Goal: Information Seeking & Learning: Compare options

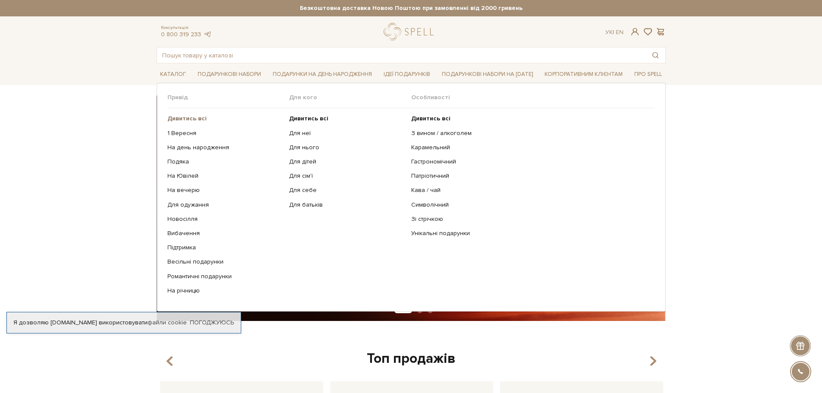
click at [192, 119] on b "Дивитись всі" at bounding box center [186, 118] width 39 height 7
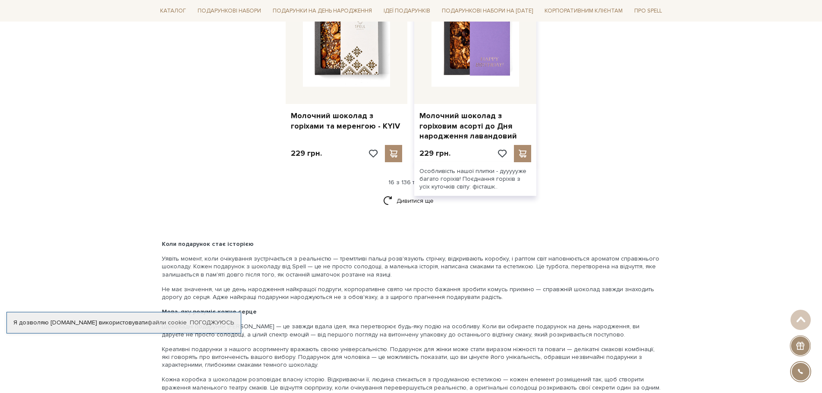
scroll to position [1035, 0]
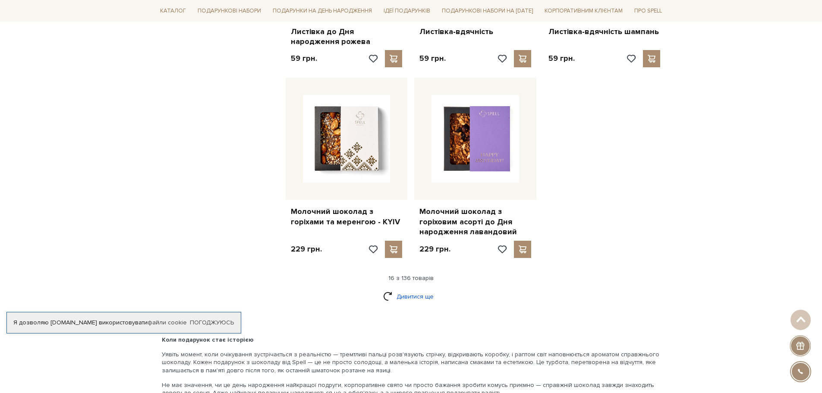
click at [420, 289] on link "Дивитися ще" at bounding box center [411, 296] width 56 height 15
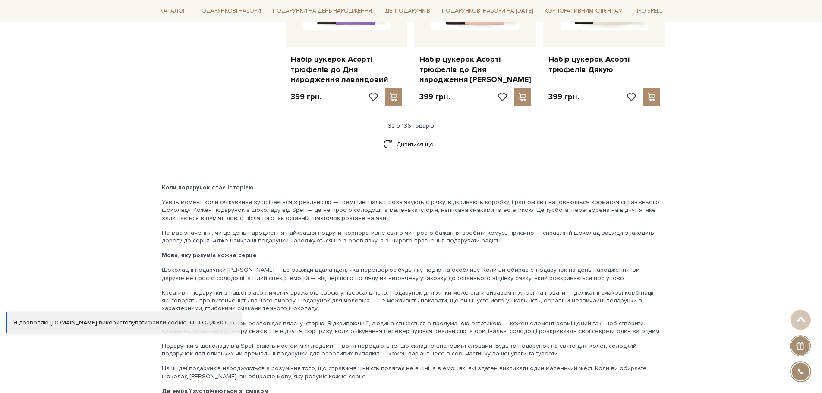
scroll to position [2027, 0]
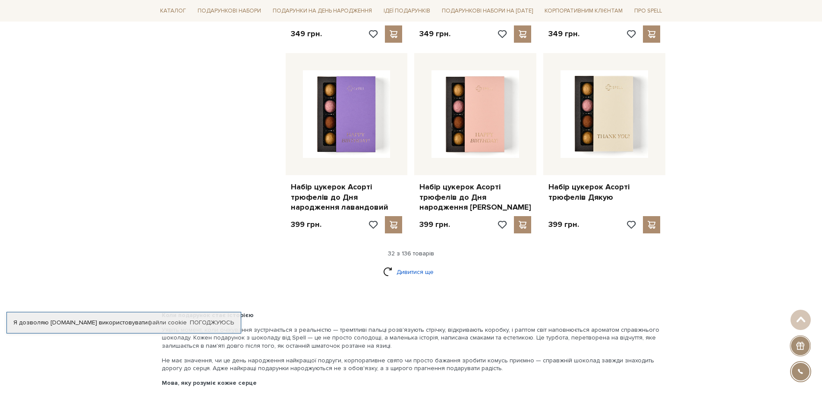
click at [418, 264] on link "Дивитися ще" at bounding box center [411, 271] width 56 height 15
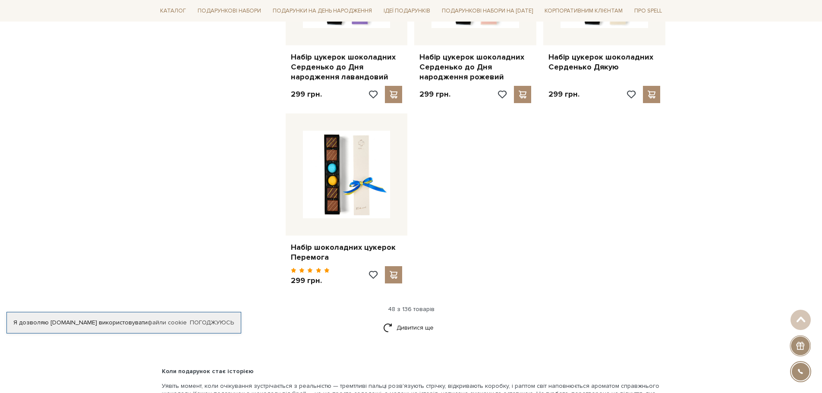
scroll to position [3105, 0]
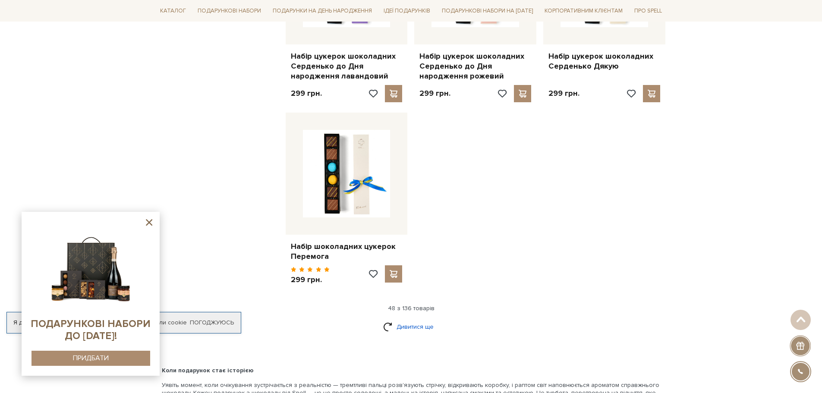
click at [411, 319] on link "Дивитися ще" at bounding box center [411, 326] width 56 height 15
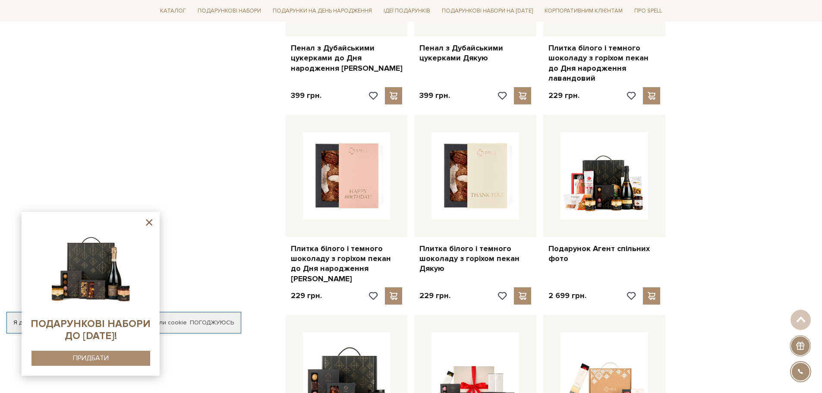
scroll to position [3494, 0]
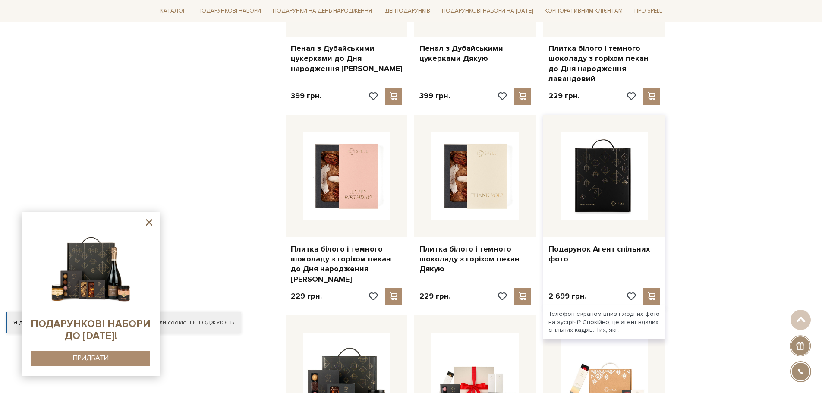
click at [601, 148] on img at bounding box center [604, 176] width 88 height 88
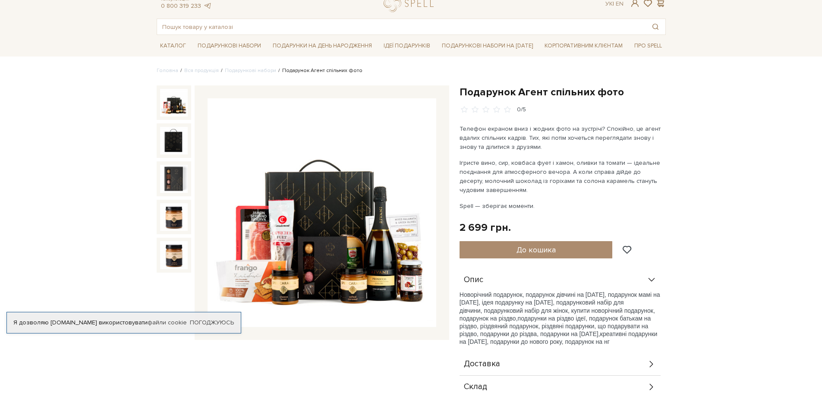
scroll to position [43, 0]
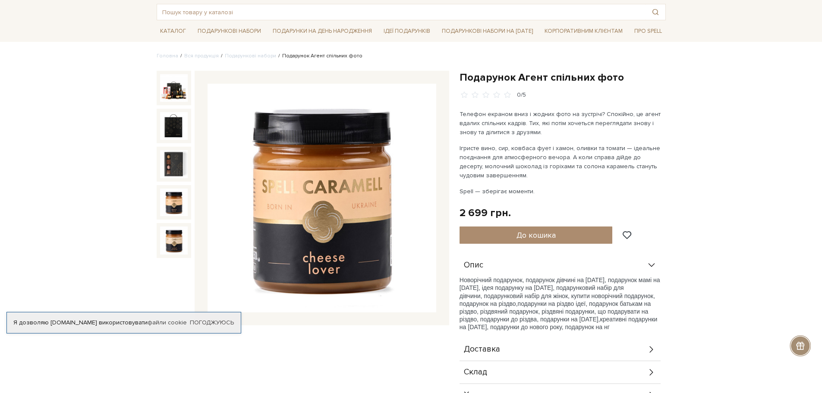
click at [170, 207] on img at bounding box center [174, 202] width 28 height 28
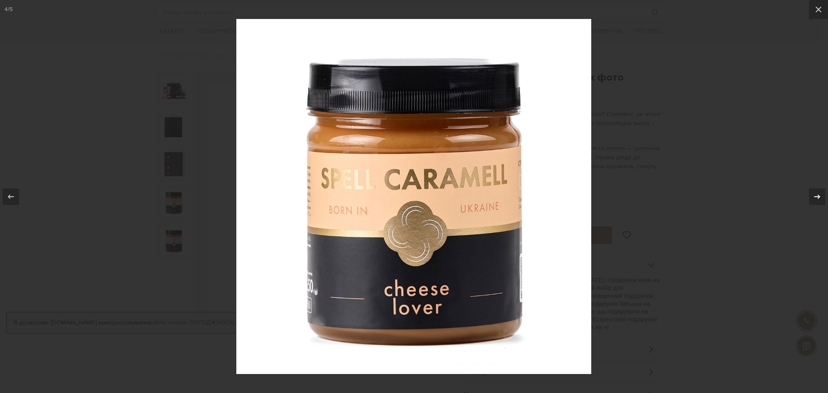
click at [814, 196] on icon at bounding box center [817, 197] width 10 height 10
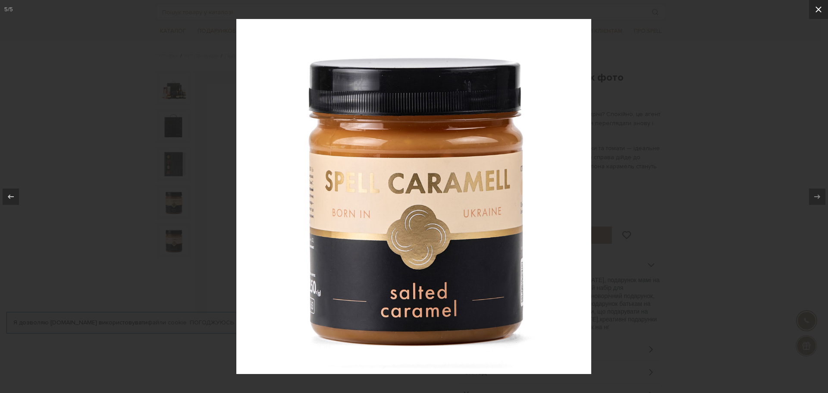
click at [816, 4] on icon at bounding box center [818, 9] width 10 height 10
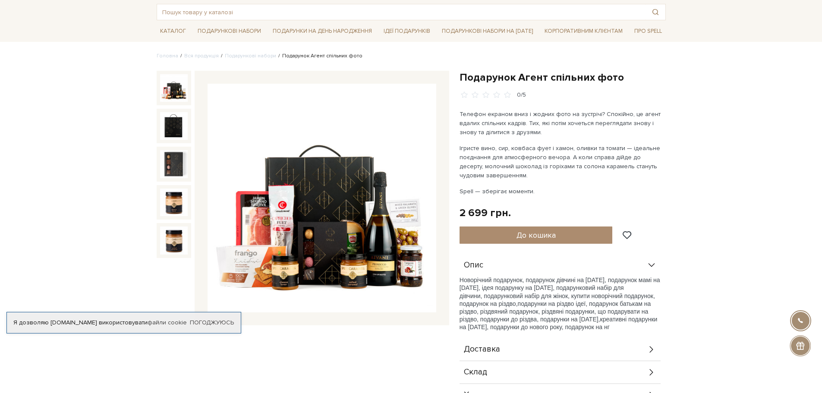
click at [180, 91] on img at bounding box center [174, 88] width 28 height 28
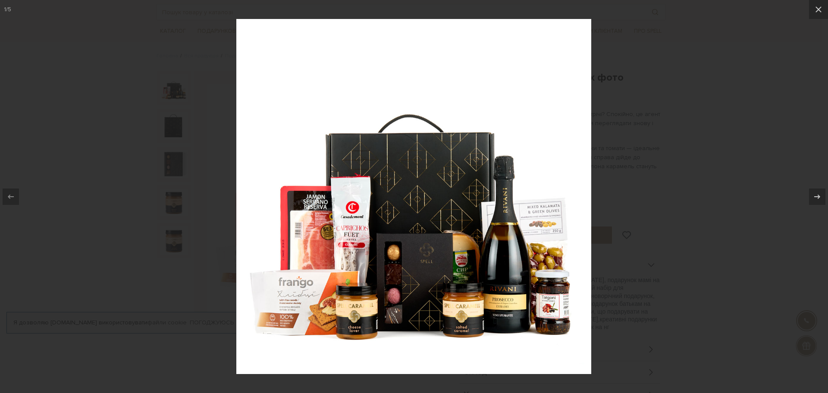
click at [549, 275] on img at bounding box center [413, 196] width 355 height 355
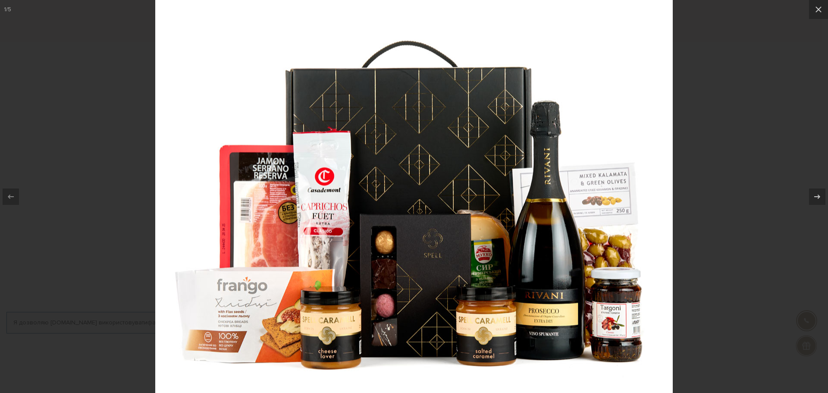
click at [535, 266] on img at bounding box center [414, 161] width 518 height 518
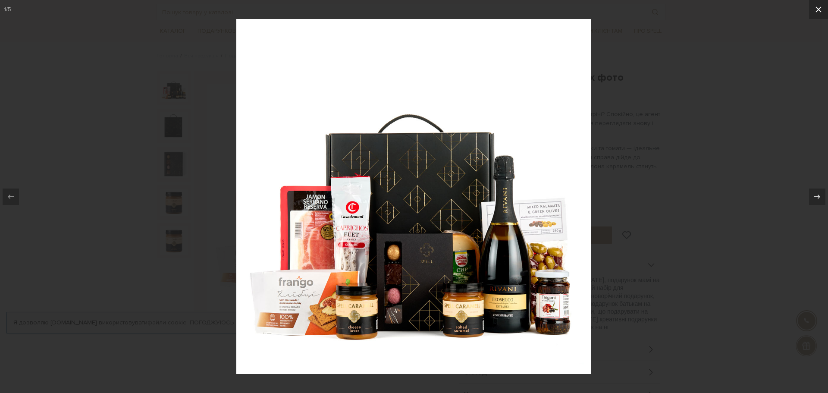
click at [817, 9] on icon at bounding box center [818, 9] width 10 height 10
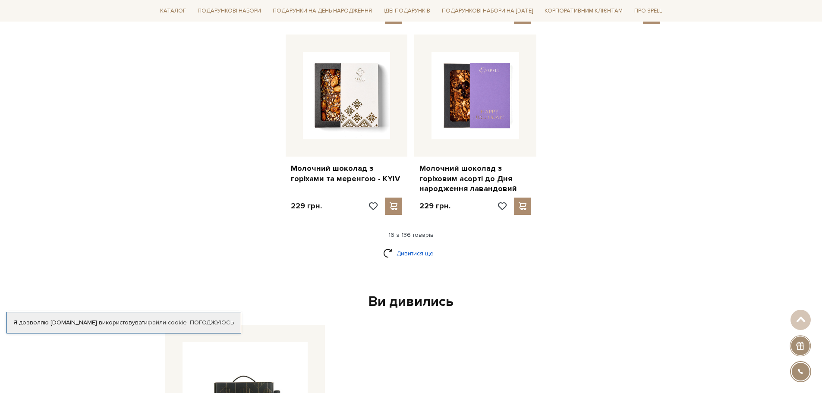
click at [415, 246] on link "Дивитися ще" at bounding box center [411, 253] width 56 height 15
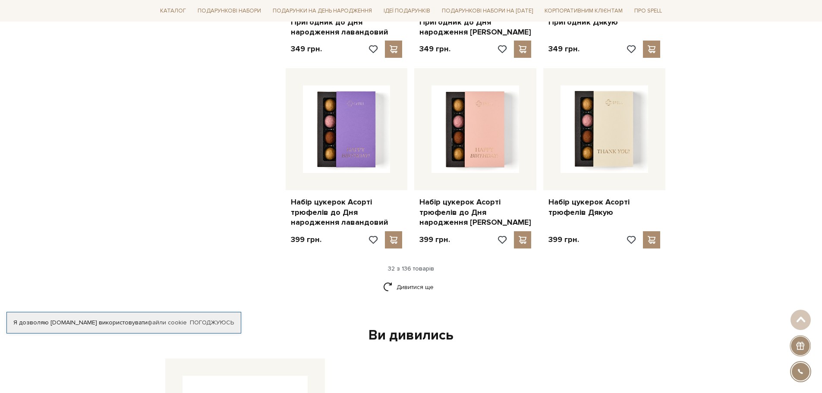
scroll to position [2113, 0]
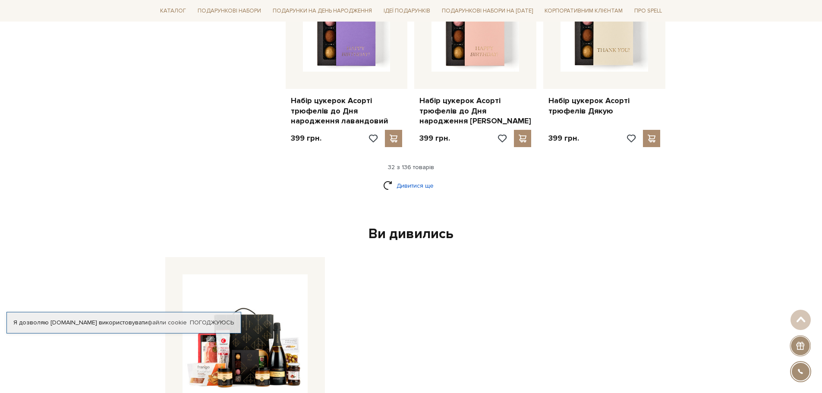
click at [422, 178] on link "Дивитися ще" at bounding box center [411, 185] width 56 height 15
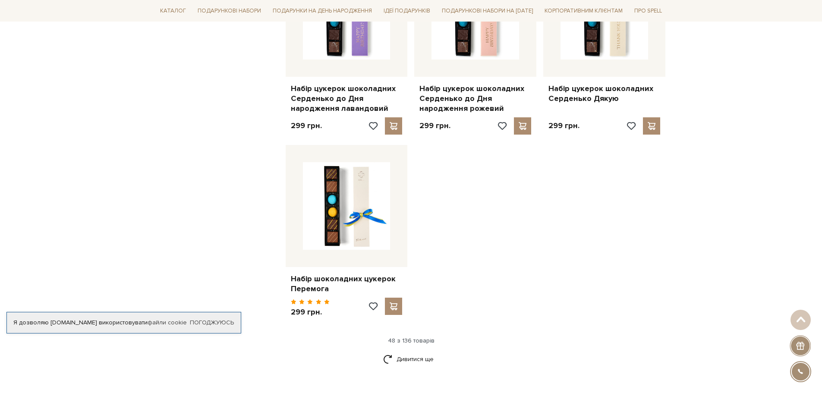
scroll to position [3192, 0]
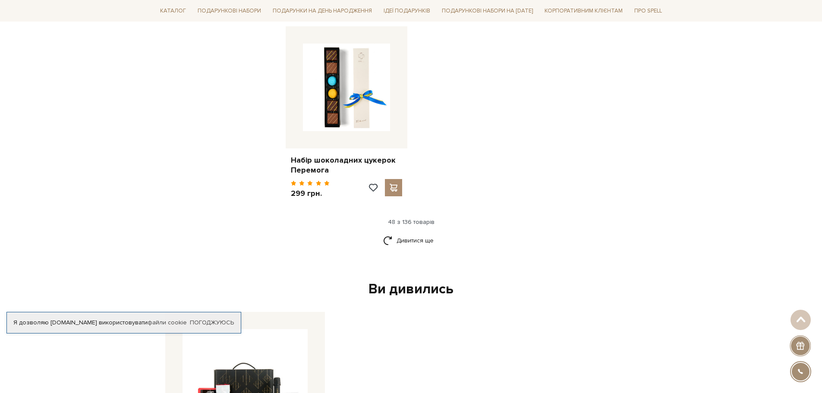
click at [412, 233] on div "Дивитися ще" at bounding box center [411, 245] width 516 height 25
click at [409, 233] on link "Дивитися ще" at bounding box center [411, 240] width 56 height 15
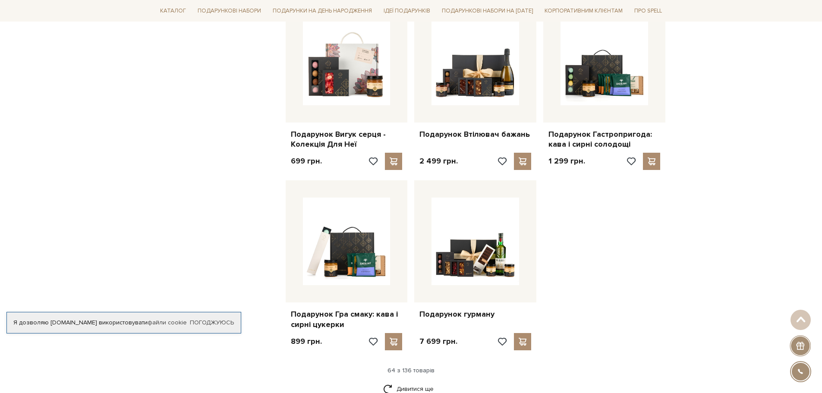
scroll to position [4011, 0]
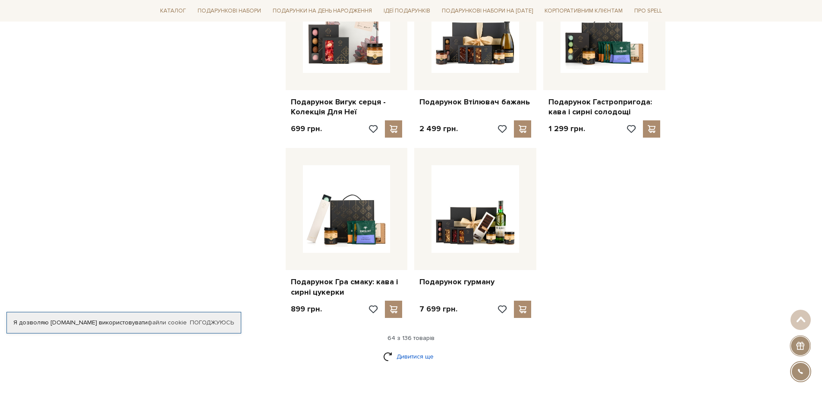
click at [418, 349] on link "Дивитися ще" at bounding box center [411, 356] width 56 height 15
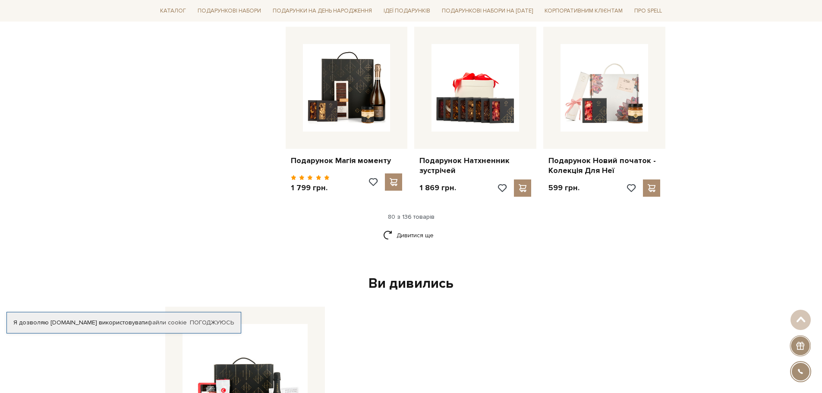
scroll to position [5046, 0]
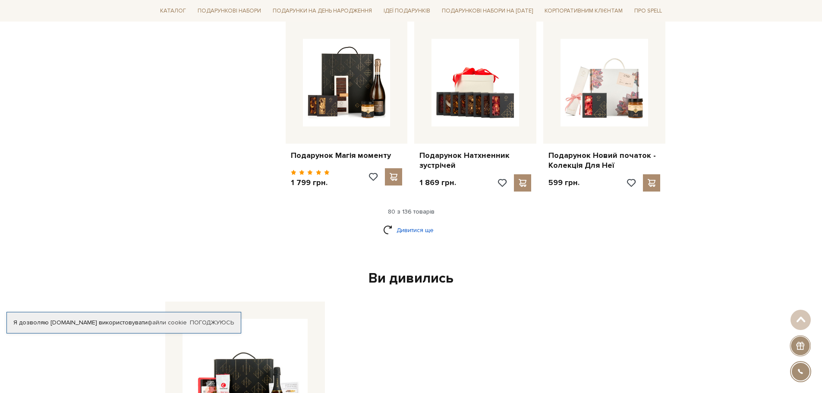
click at [397, 223] on link "Дивитися ще" at bounding box center [411, 230] width 56 height 15
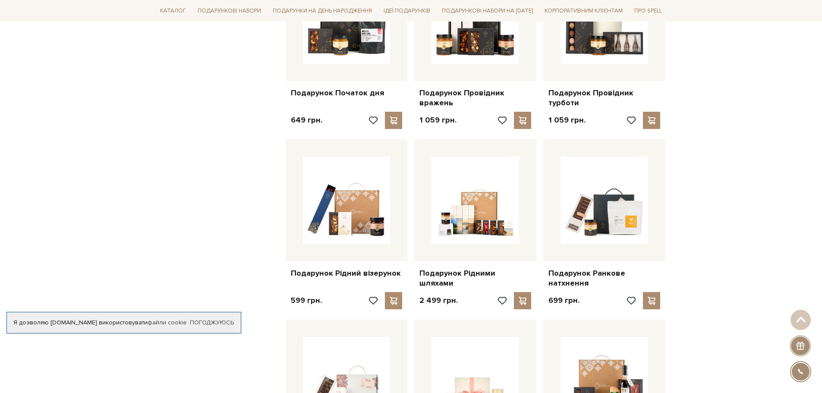
scroll to position [5564, 0]
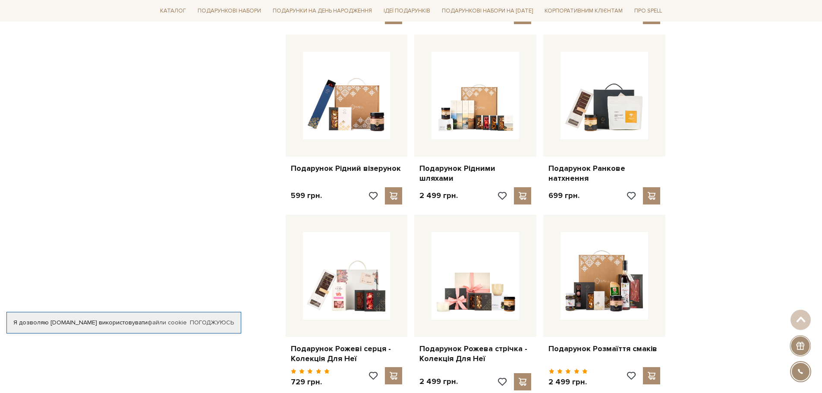
drag, startPoint x: 506, startPoint y: 277, endPoint x: 682, endPoint y: 173, distance: 204.4
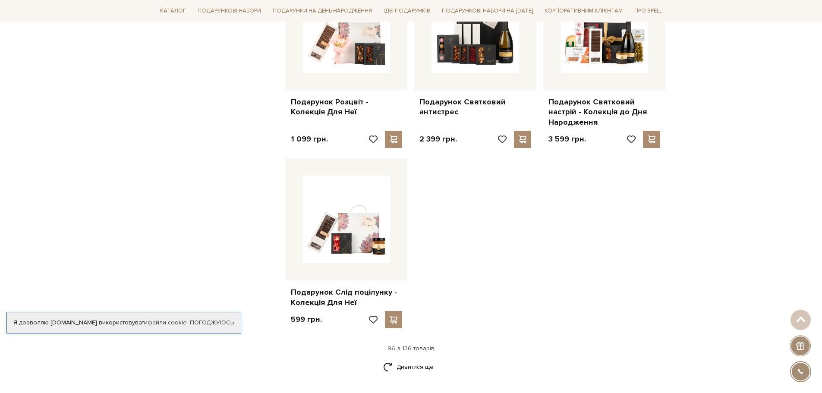
scroll to position [6038, 0]
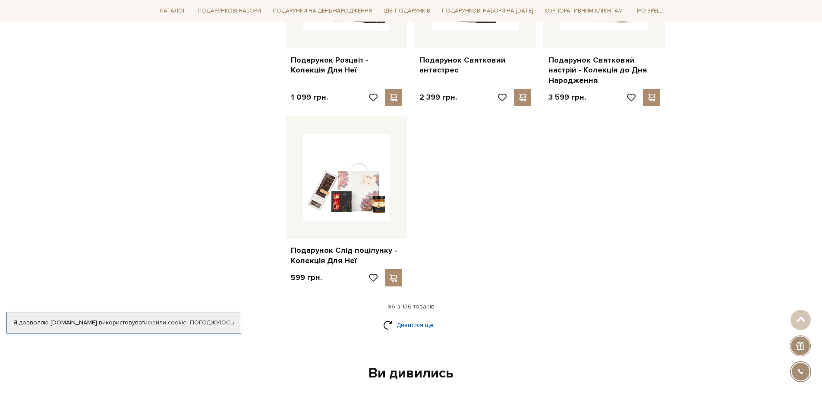
click at [417, 317] on link "Дивитися ще" at bounding box center [411, 324] width 56 height 15
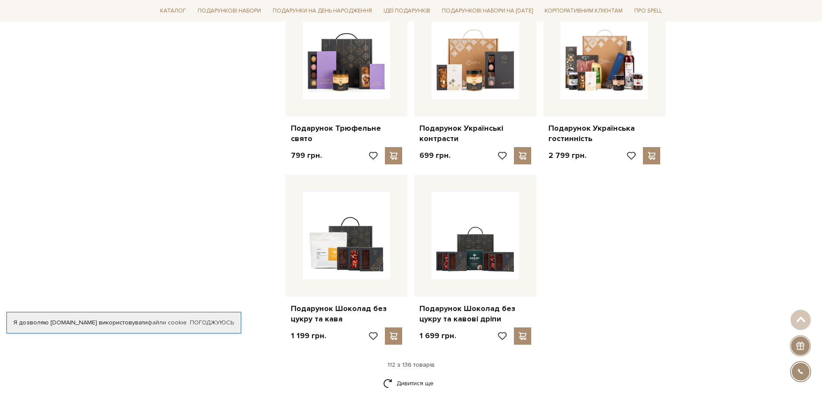
scroll to position [6901, 0]
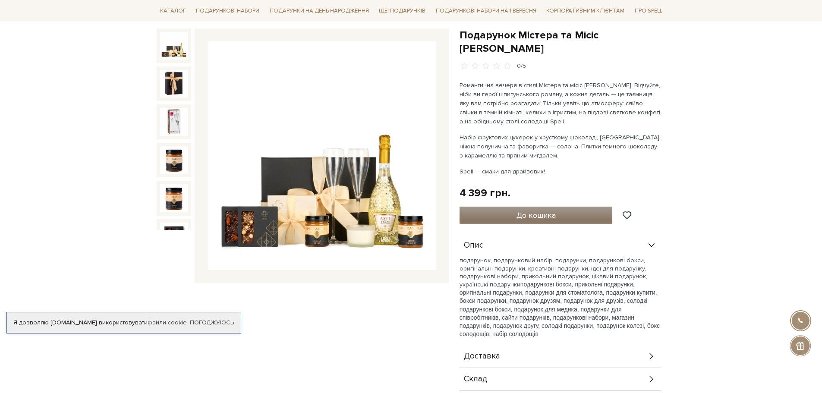
scroll to position [86, 0]
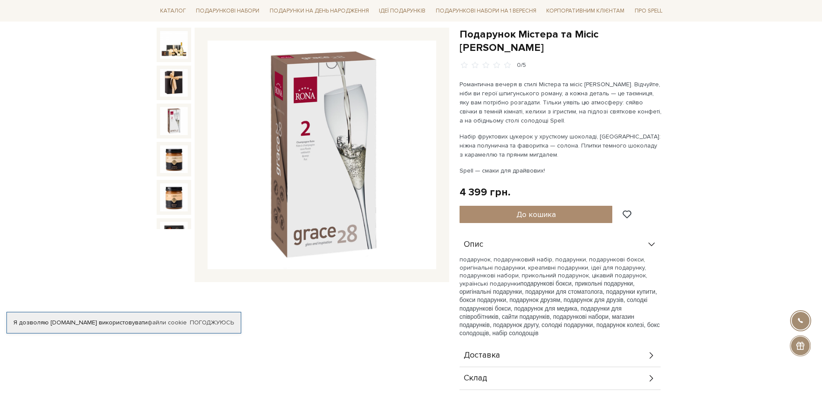
click at [180, 114] on img at bounding box center [174, 121] width 28 height 28
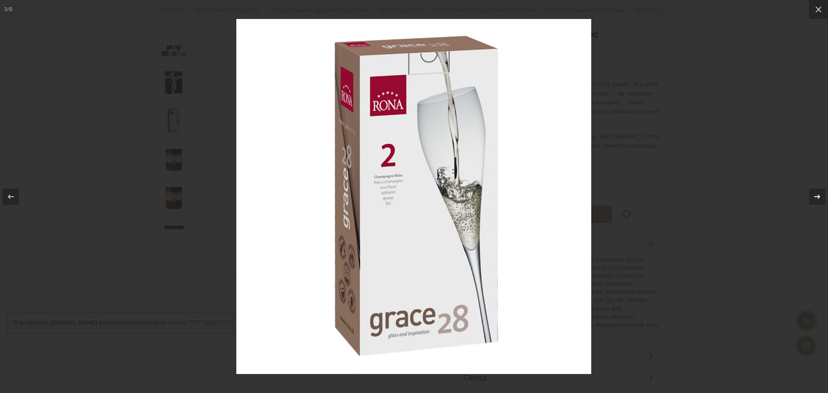
click at [816, 192] on icon at bounding box center [817, 197] width 10 height 10
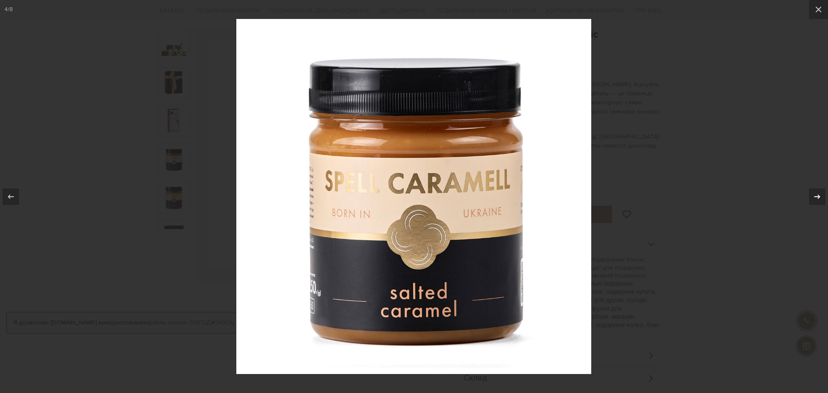
click at [817, 195] on icon at bounding box center [817, 197] width 10 height 10
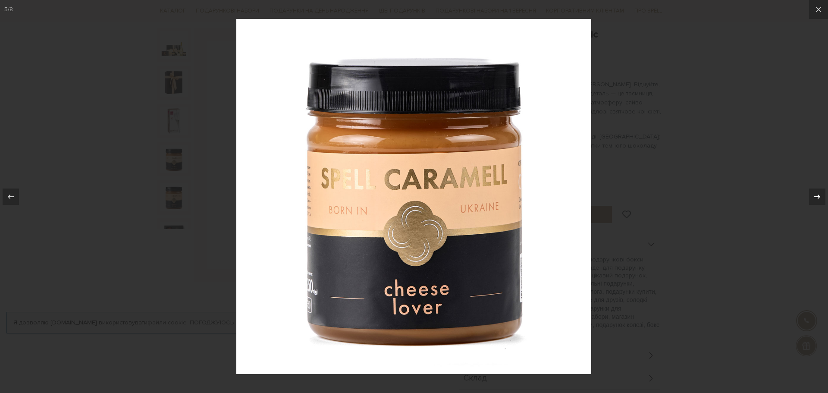
click at [812, 194] on div at bounding box center [817, 196] width 16 height 16
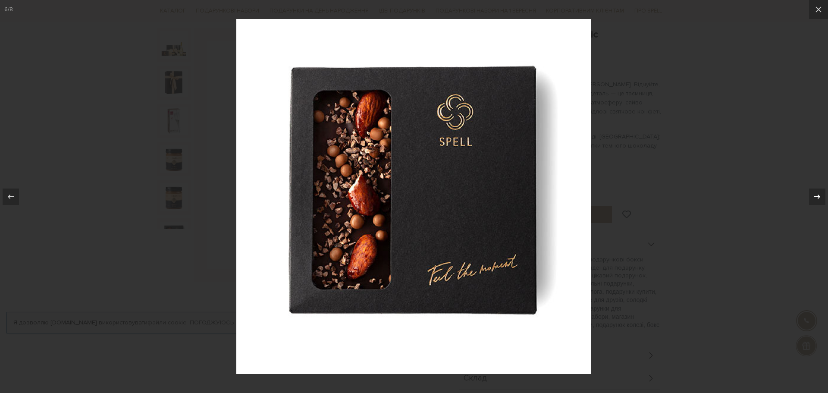
click at [817, 196] on icon at bounding box center [817, 197] width 10 height 10
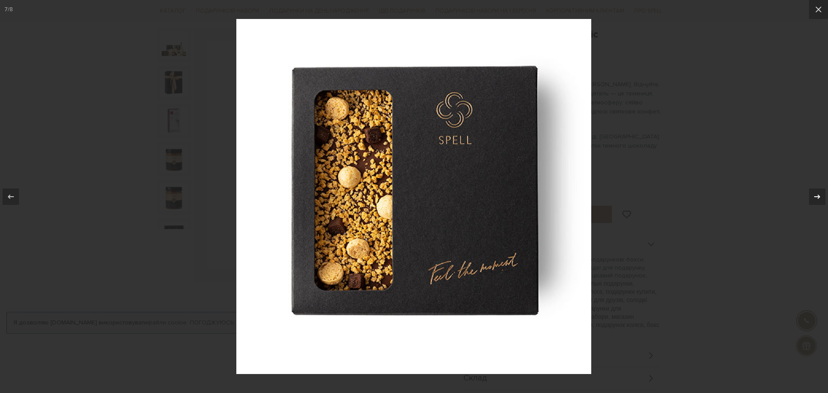
click at [817, 195] on icon at bounding box center [817, 197] width 10 height 10
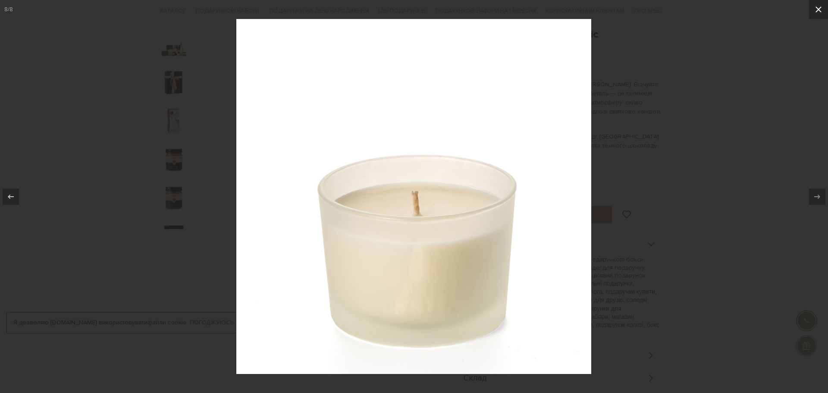
click at [819, 11] on icon at bounding box center [818, 9] width 10 height 10
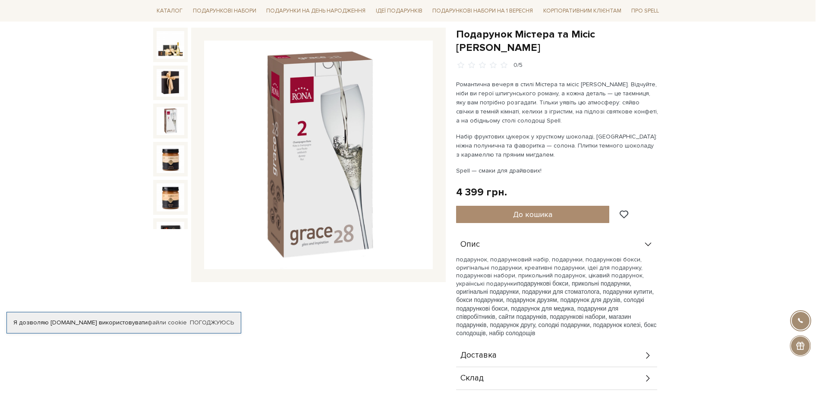
scroll to position [92, 0]
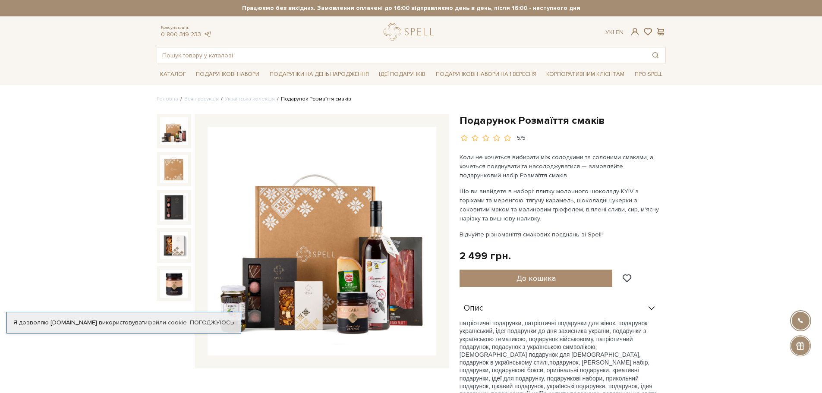
click at [402, 223] on img at bounding box center [321, 241] width 229 height 229
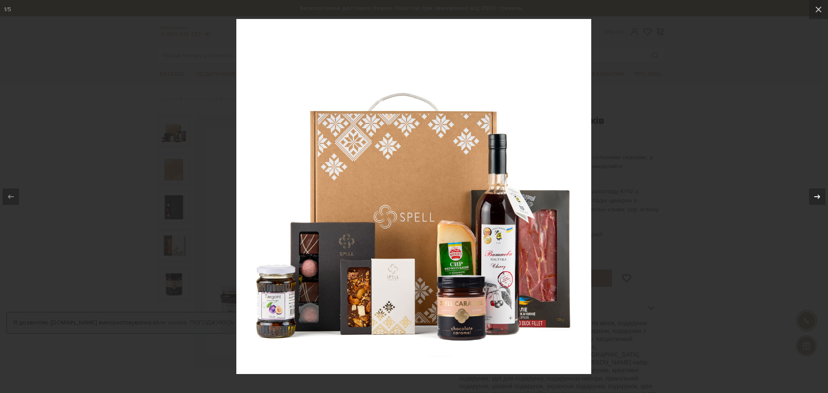
click at [821, 192] on icon at bounding box center [817, 197] width 10 height 10
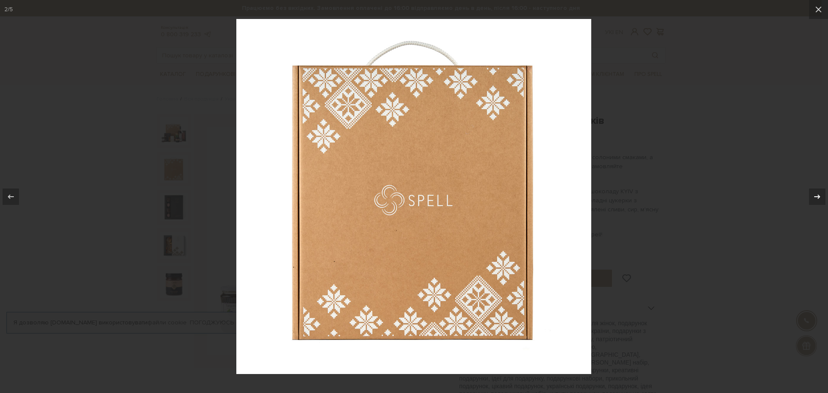
click at [821, 192] on icon at bounding box center [817, 197] width 10 height 10
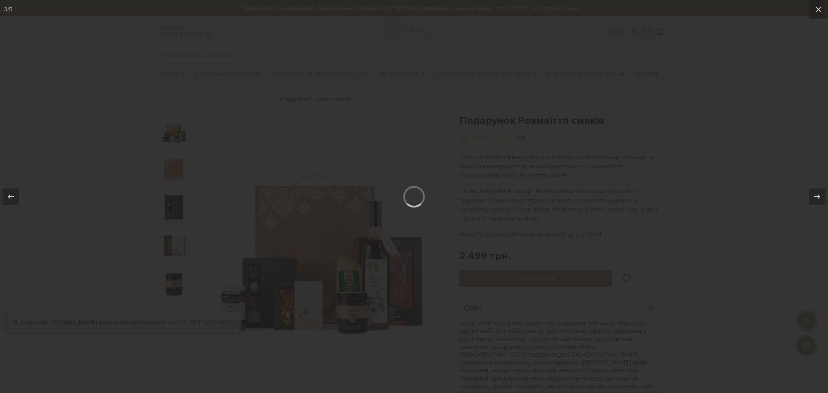
click at [767, 95] on div at bounding box center [414, 196] width 828 height 393
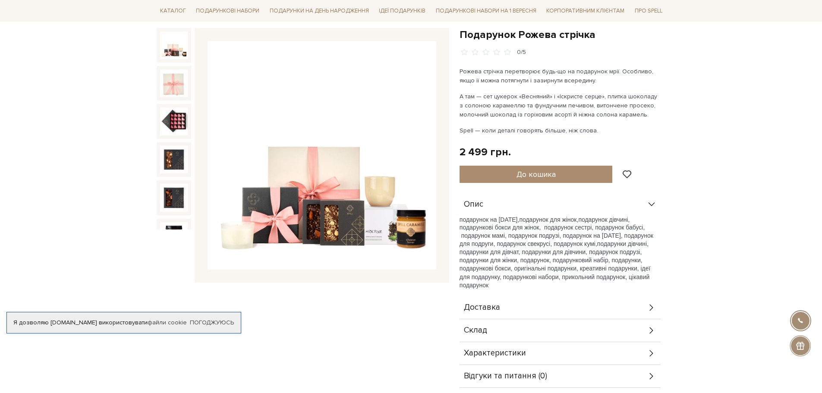
scroll to position [86, 0]
click at [382, 174] on img at bounding box center [321, 155] width 229 height 229
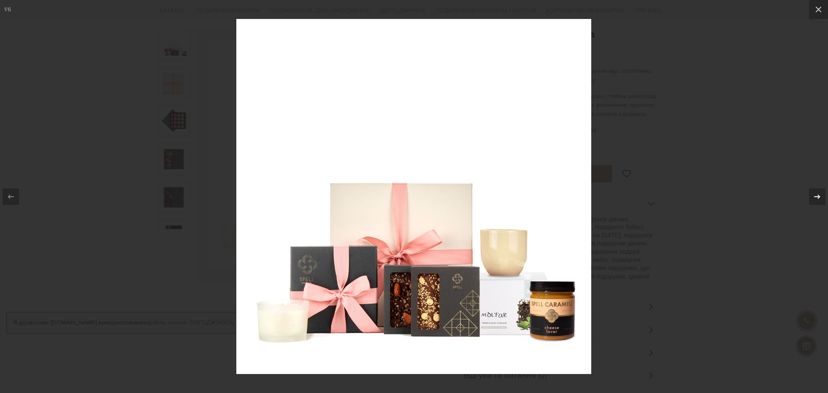
click at [813, 201] on icon at bounding box center [817, 197] width 10 height 10
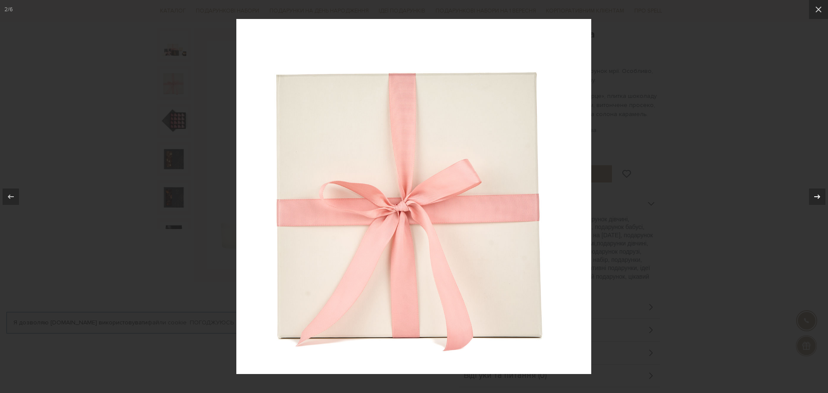
click at [813, 201] on icon at bounding box center [817, 197] width 10 height 10
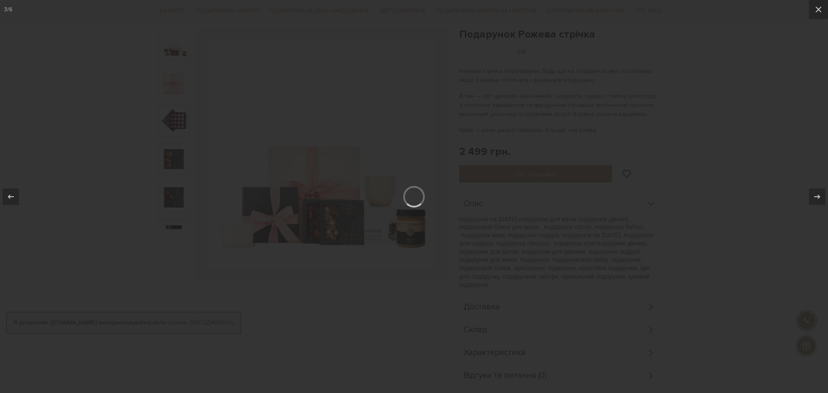
click at [802, 100] on div at bounding box center [414, 196] width 828 height 393
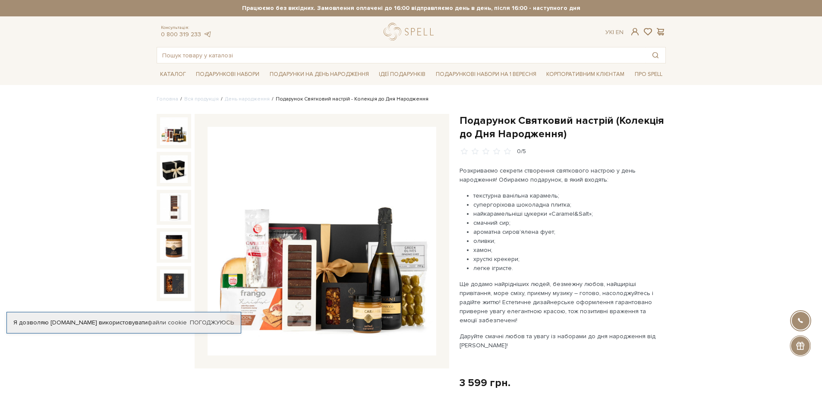
click at [286, 220] on img at bounding box center [321, 241] width 229 height 229
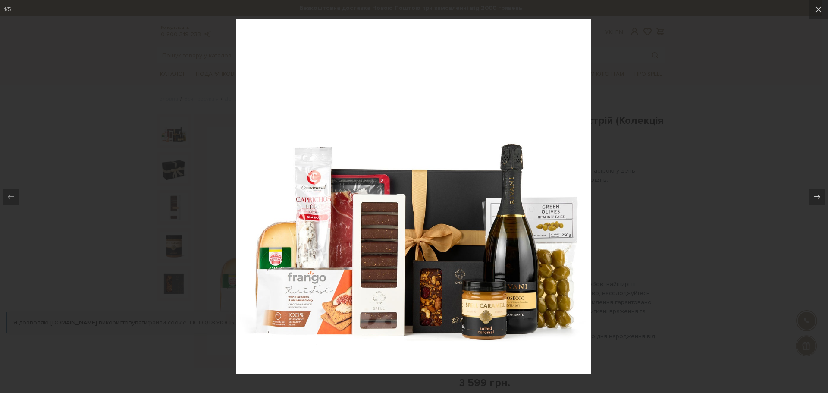
click at [614, 209] on div at bounding box center [414, 196] width 828 height 393
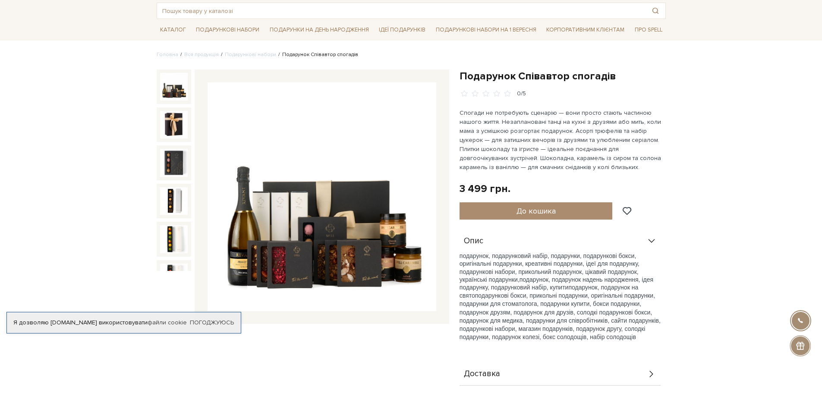
scroll to position [86, 0]
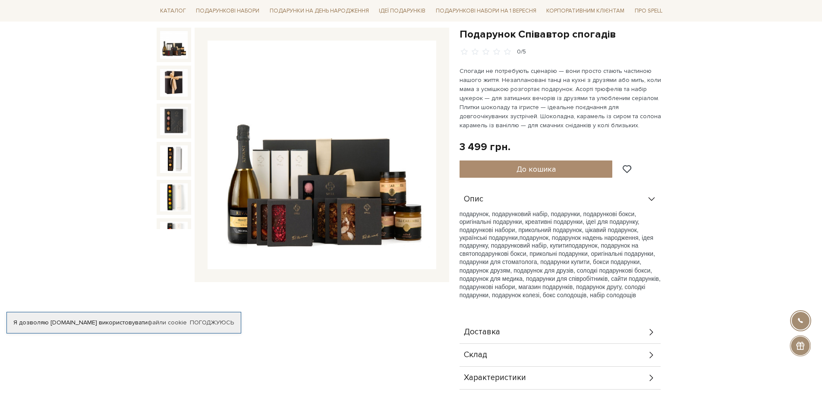
click at [337, 165] on img at bounding box center [321, 155] width 229 height 229
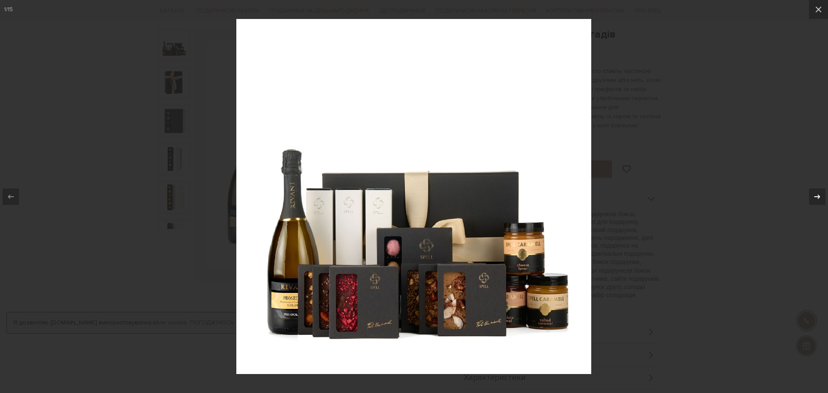
click at [819, 201] on icon at bounding box center [817, 197] width 10 height 10
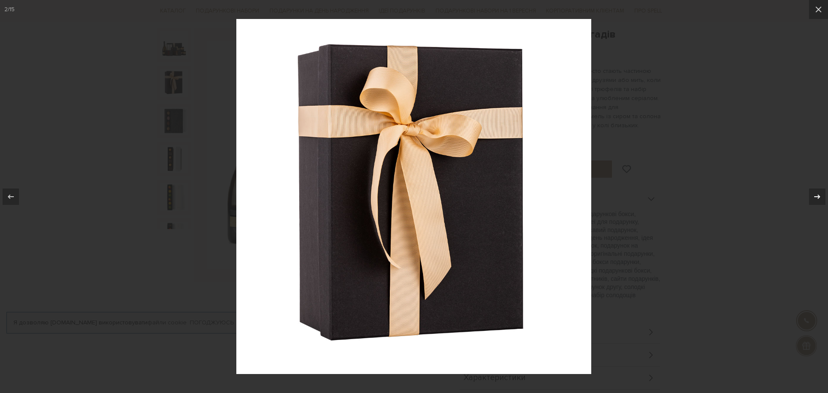
click at [819, 201] on icon at bounding box center [817, 197] width 10 height 10
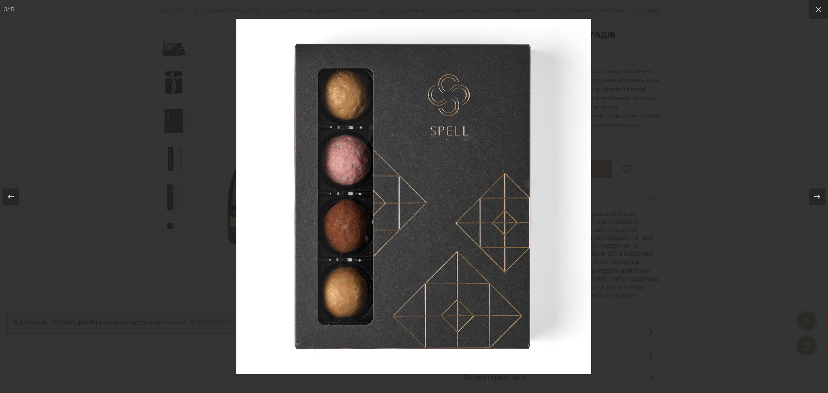
click at [731, 139] on div at bounding box center [414, 196] width 828 height 393
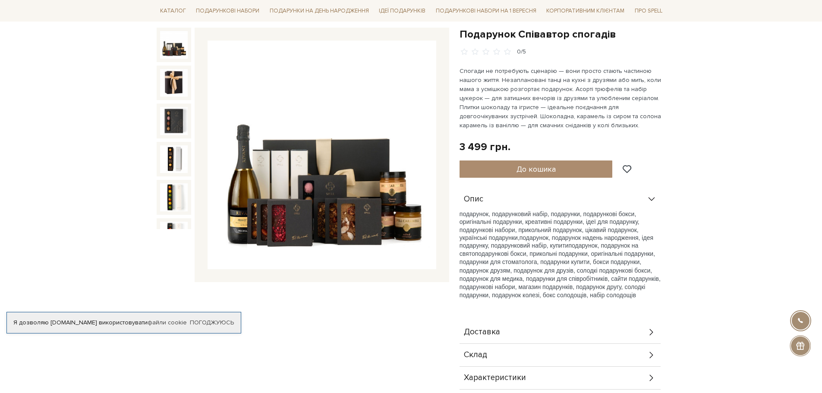
click at [352, 161] on img at bounding box center [321, 155] width 229 height 229
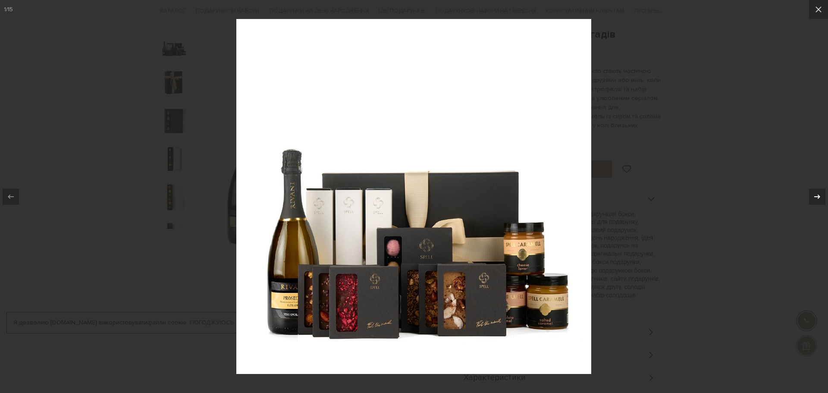
click at [817, 198] on icon at bounding box center [817, 197] width 10 height 10
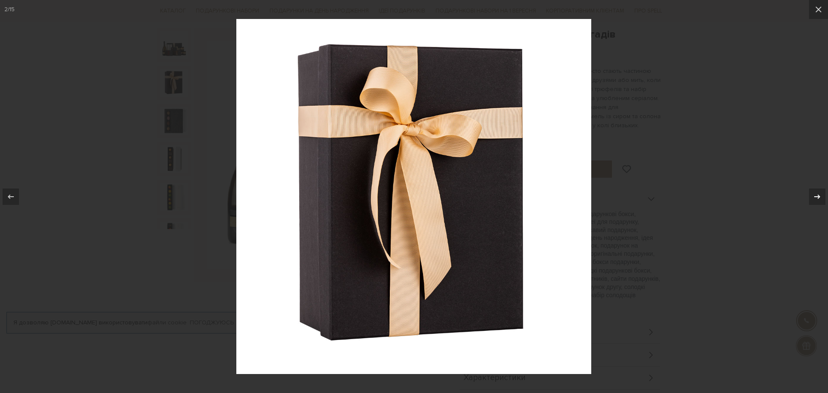
click at [817, 198] on icon at bounding box center [817, 197] width 10 height 10
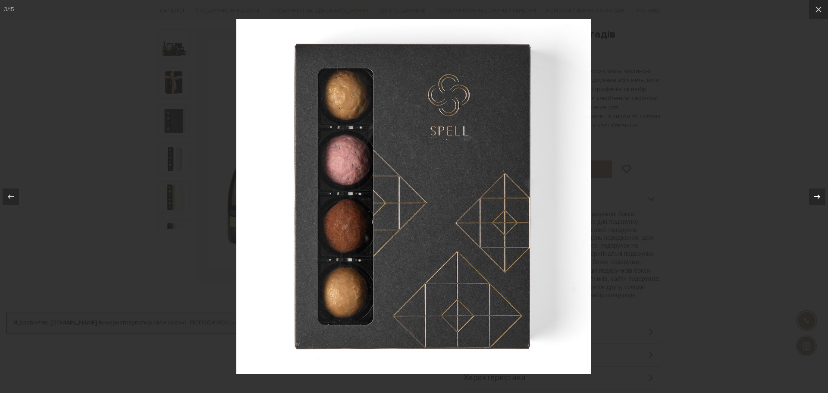
click at [817, 198] on icon at bounding box center [817, 197] width 10 height 10
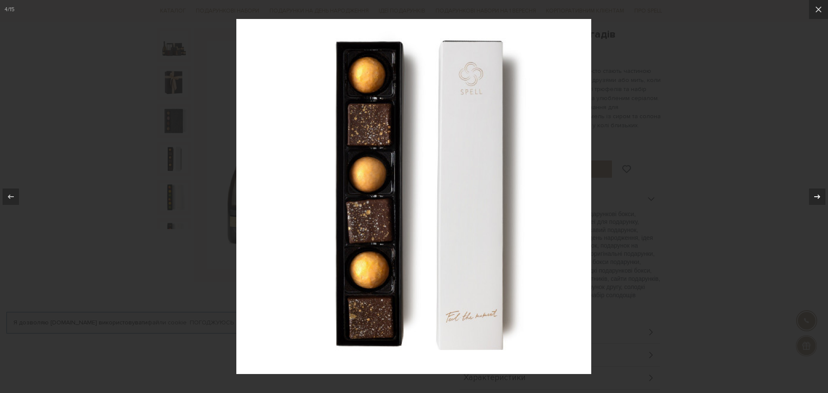
click at [817, 198] on icon at bounding box center [817, 197] width 10 height 10
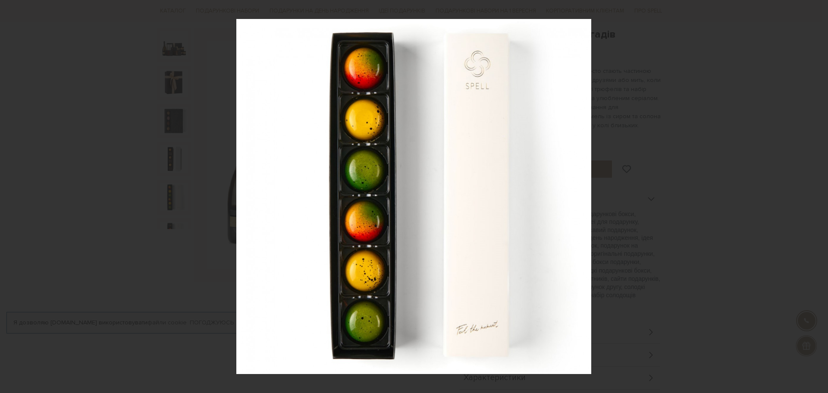
click at [817, 198] on div "5 / 15" at bounding box center [414, 196] width 828 height 393
click at [820, 198] on icon at bounding box center [817, 197] width 10 height 10
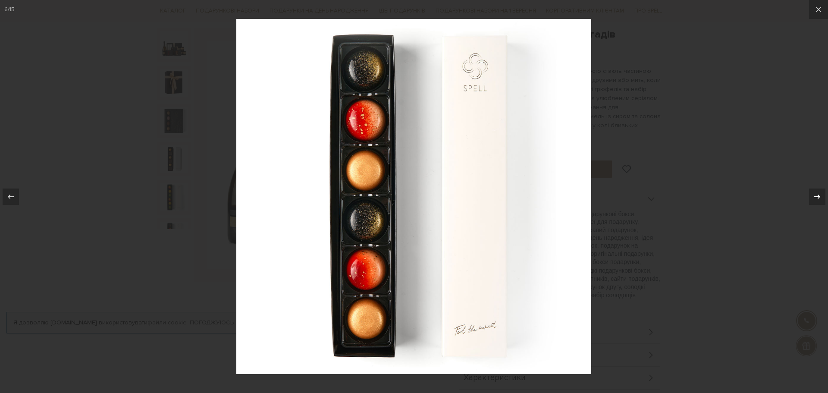
click at [820, 198] on icon at bounding box center [817, 197] width 10 height 10
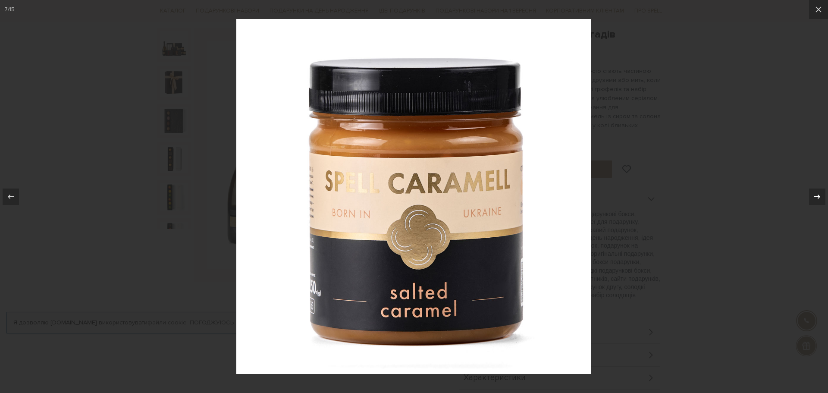
click at [820, 204] on div at bounding box center [817, 196] width 16 height 16
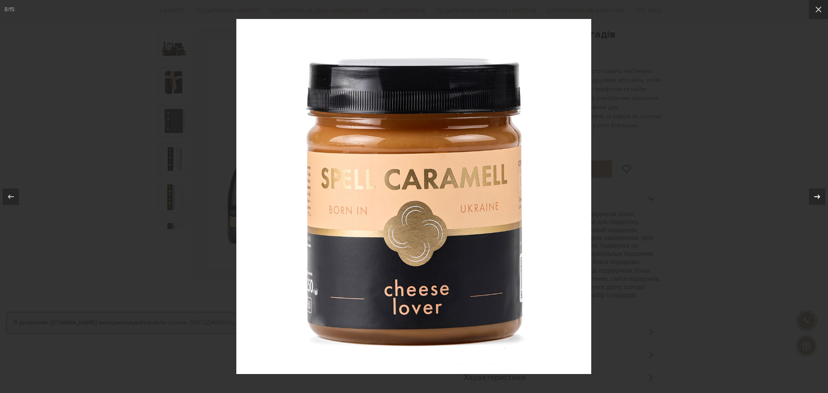
click at [818, 199] on icon at bounding box center [817, 197] width 10 height 10
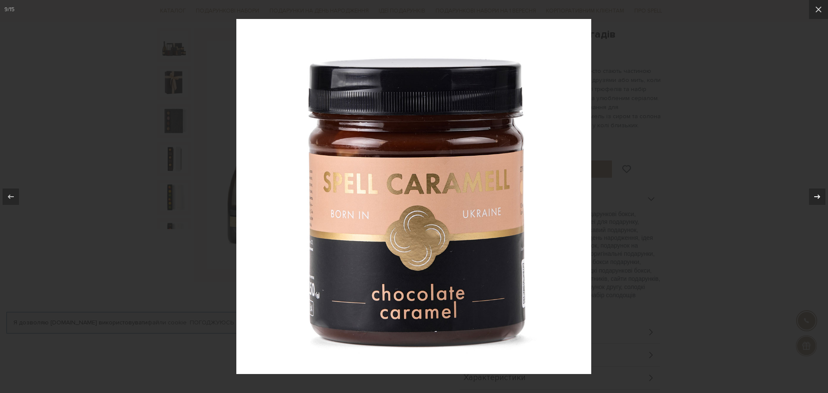
click at [821, 197] on icon at bounding box center [817, 197] width 10 height 10
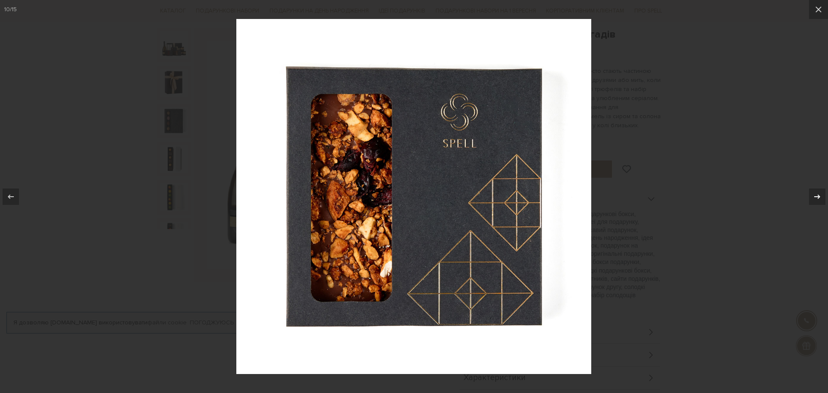
click at [821, 197] on icon at bounding box center [817, 197] width 10 height 10
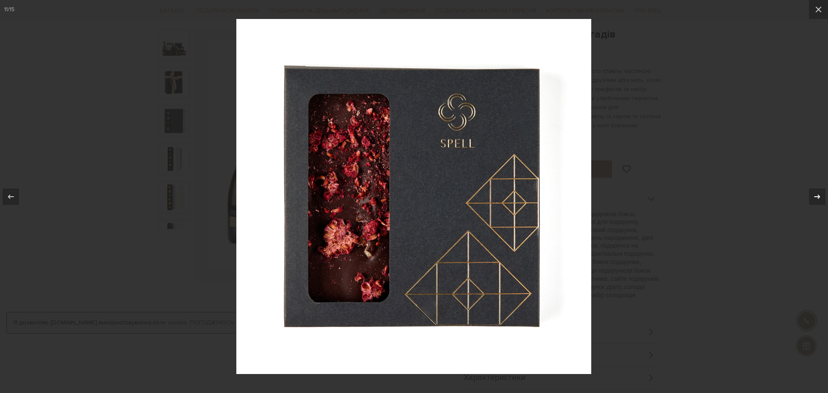
click at [821, 197] on icon at bounding box center [817, 197] width 10 height 10
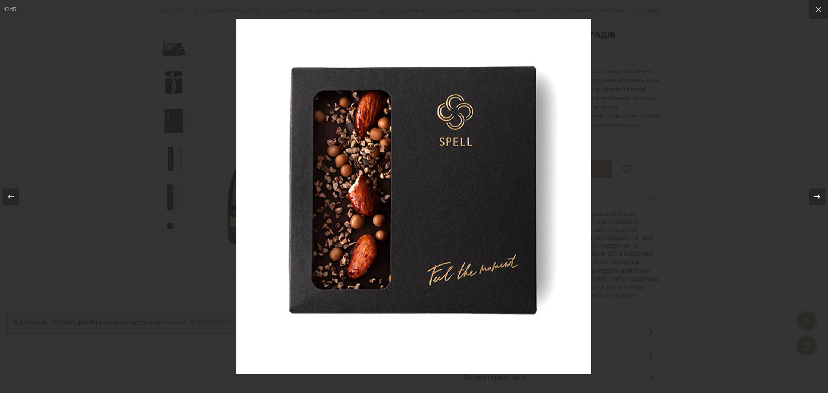
click at [821, 197] on icon at bounding box center [817, 197] width 10 height 10
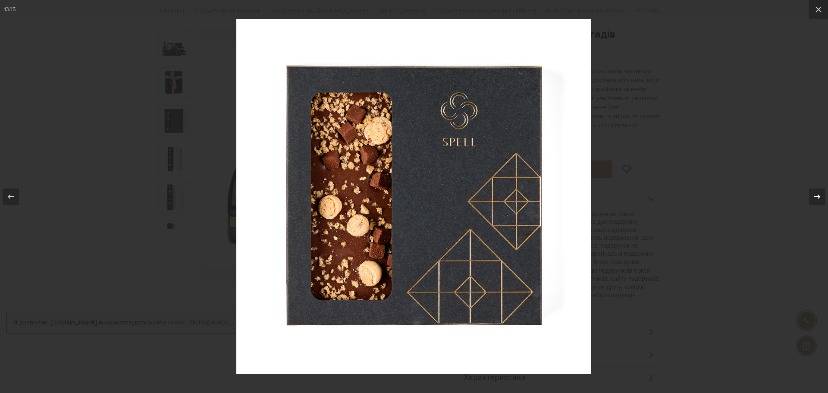
click at [818, 202] on div at bounding box center [817, 196] width 16 height 16
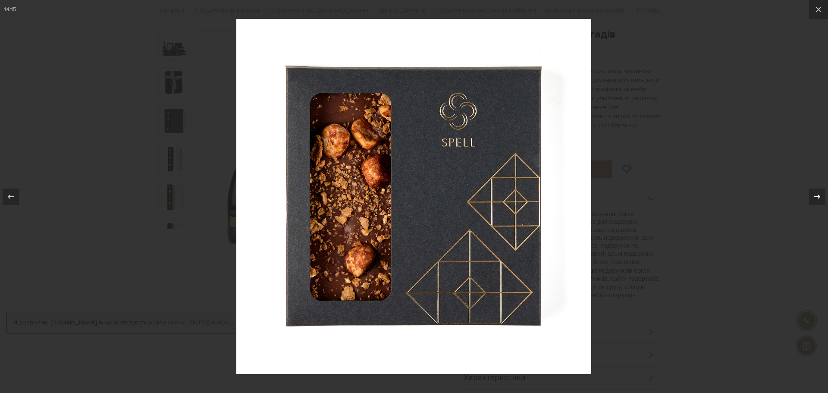
click at [817, 201] on icon at bounding box center [817, 197] width 10 height 10
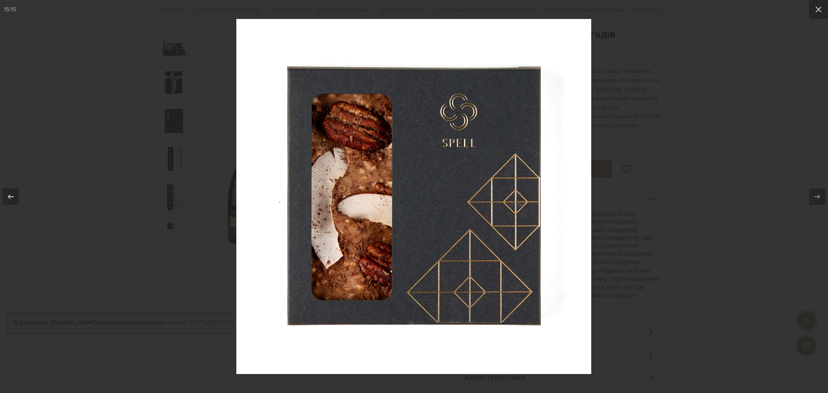
click at [718, 75] on div at bounding box center [414, 196] width 828 height 393
click at [821, 13] on icon at bounding box center [818, 9] width 10 height 10
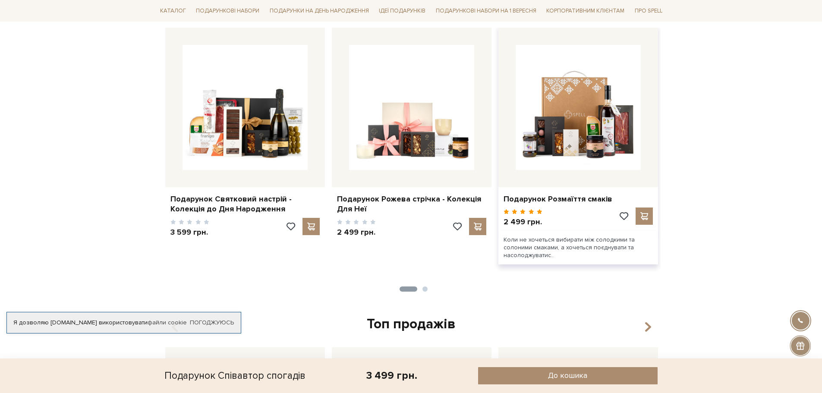
scroll to position [561, 0]
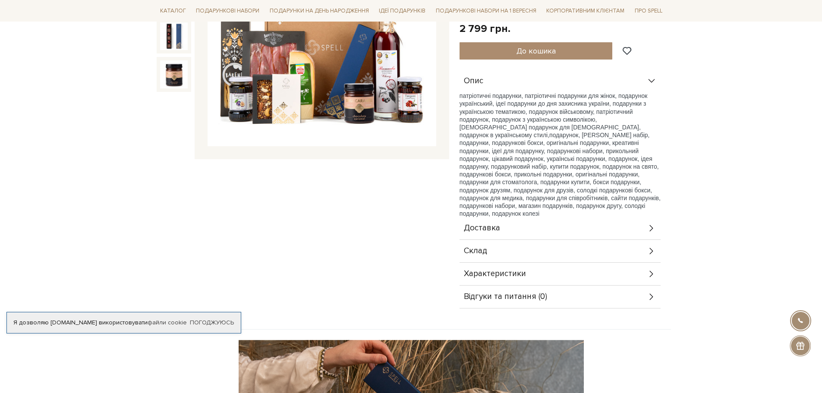
scroll to position [216, 0]
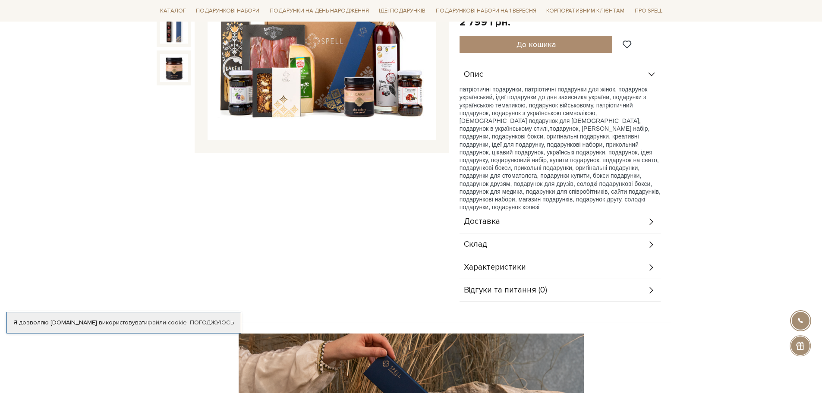
click at [312, 58] on img at bounding box center [321, 25] width 229 height 229
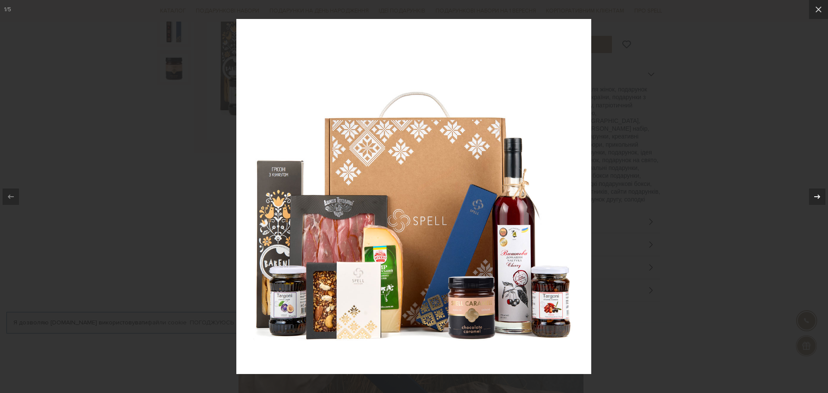
click at [812, 197] on icon at bounding box center [817, 197] width 10 height 10
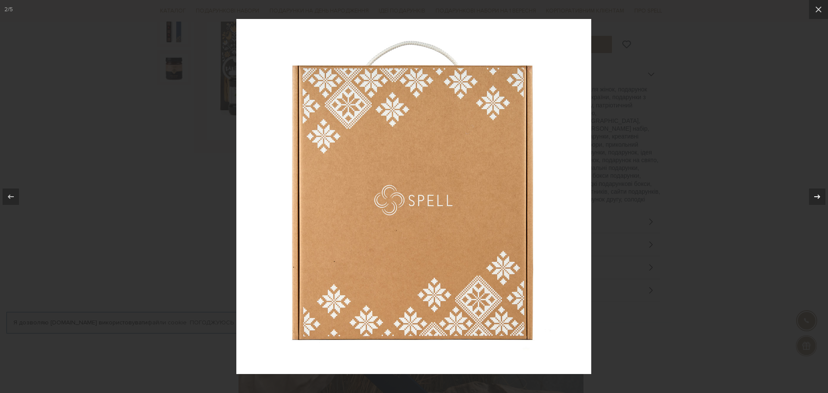
click at [813, 197] on icon at bounding box center [817, 197] width 10 height 10
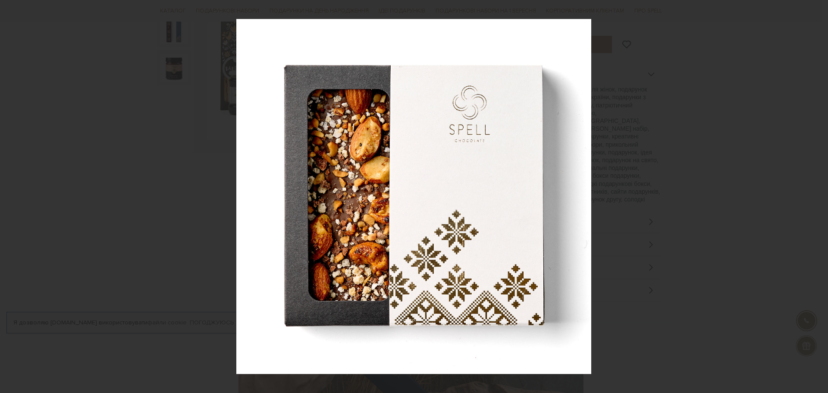
click at [813, 197] on div "3 / 5" at bounding box center [414, 196] width 828 height 393
click at [817, 199] on icon at bounding box center [817, 197] width 10 height 10
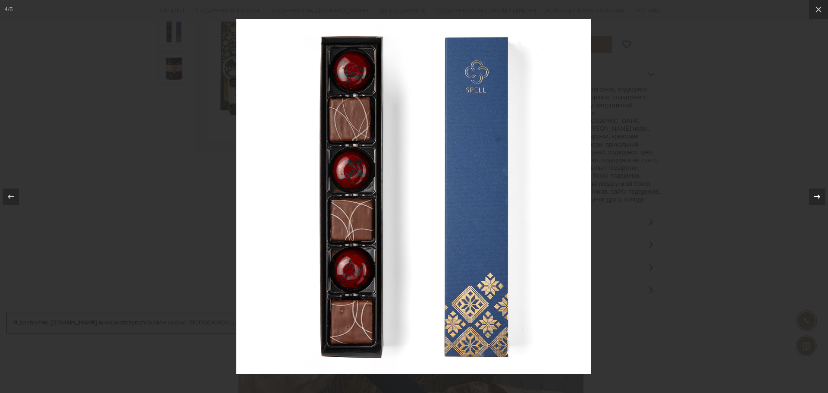
click at [817, 199] on icon at bounding box center [817, 197] width 10 height 10
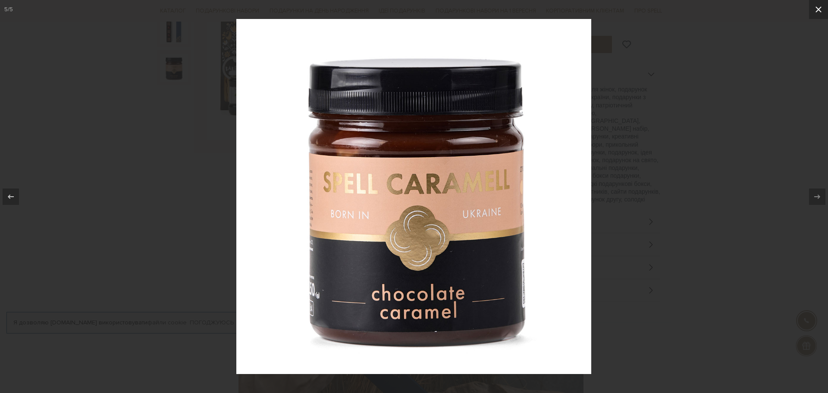
click at [821, 6] on icon at bounding box center [818, 9] width 10 height 10
